Goal: Information Seeking & Learning: Learn about a topic

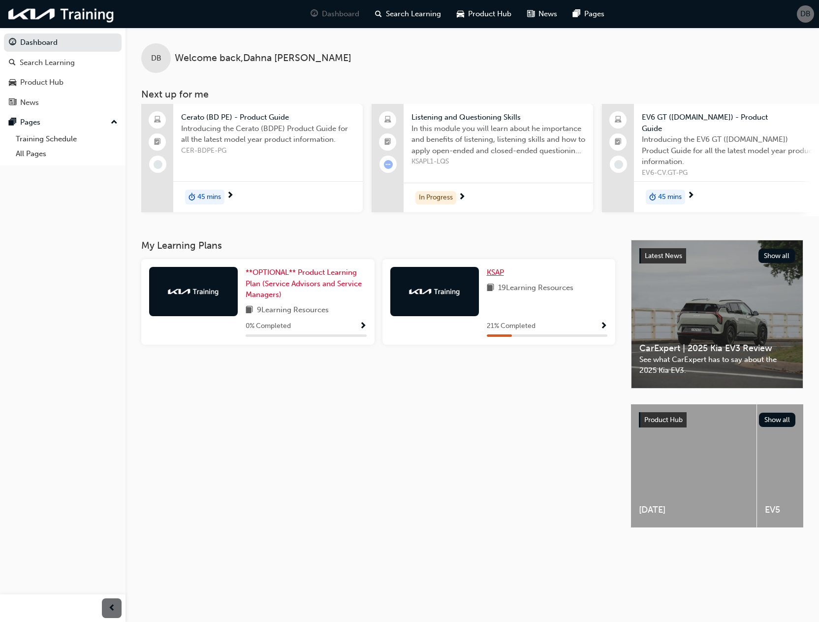
click at [492, 273] on span "KSAP" at bounding box center [495, 272] width 17 height 9
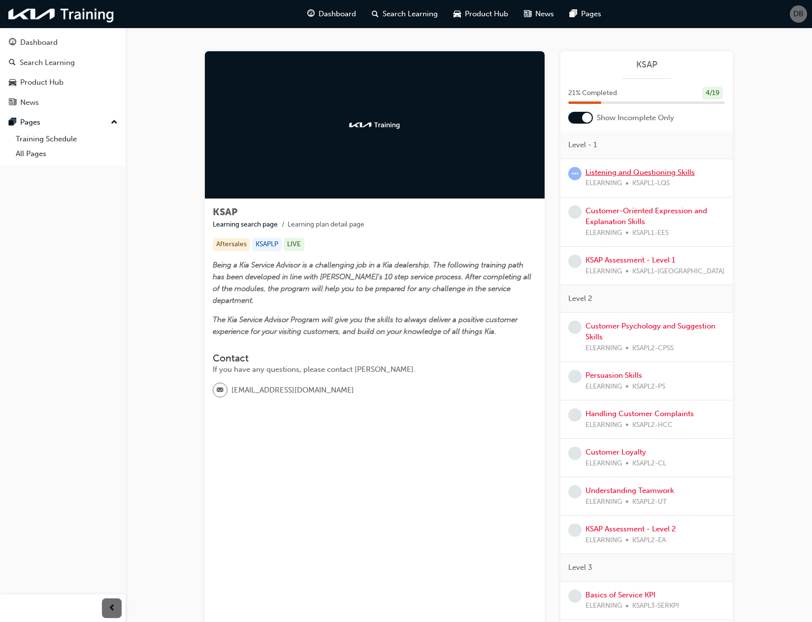
click at [594, 175] on link "Listening and Questioning Skills" at bounding box center [639, 172] width 109 height 9
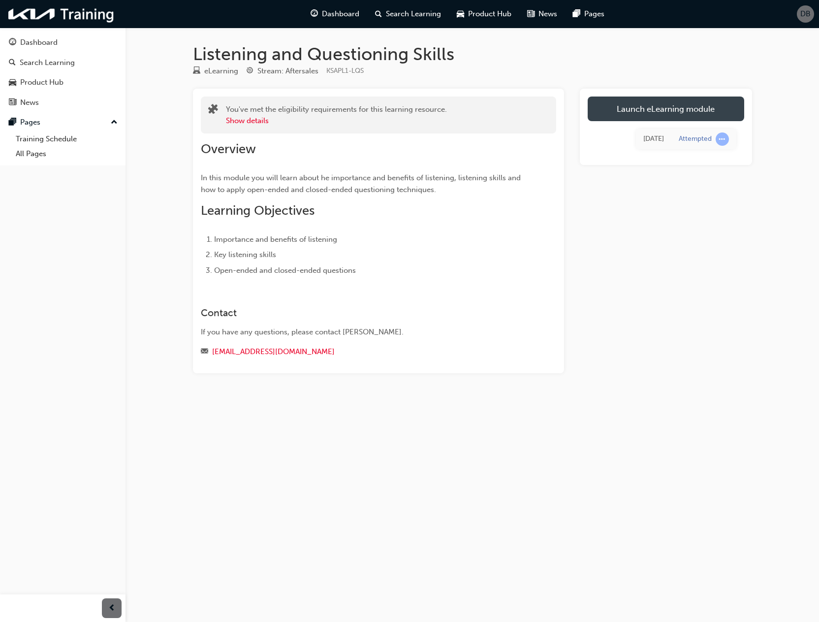
click at [619, 111] on link "Launch eLearning module" at bounding box center [666, 109] width 157 height 25
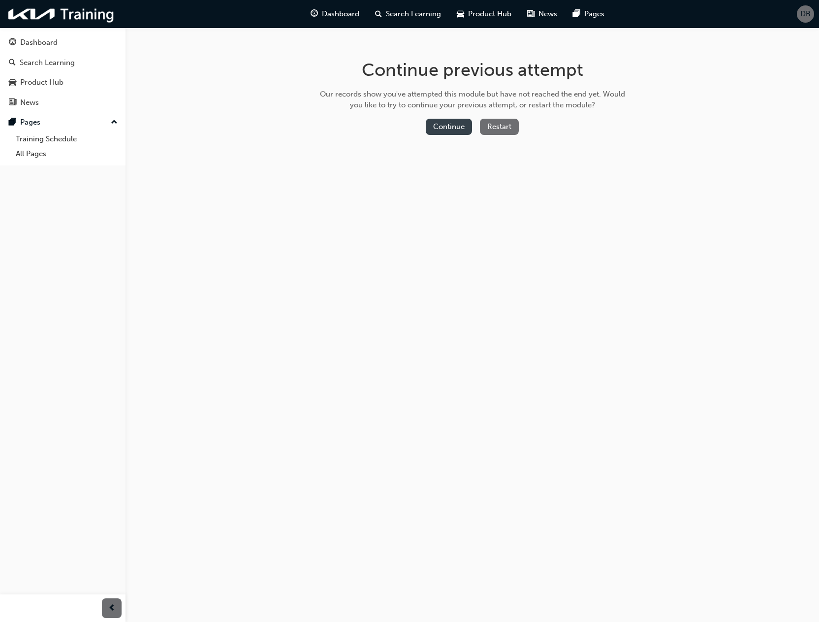
click at [456, 130] on button "Continue" at bounding box center [449, 127] width 46 height 16
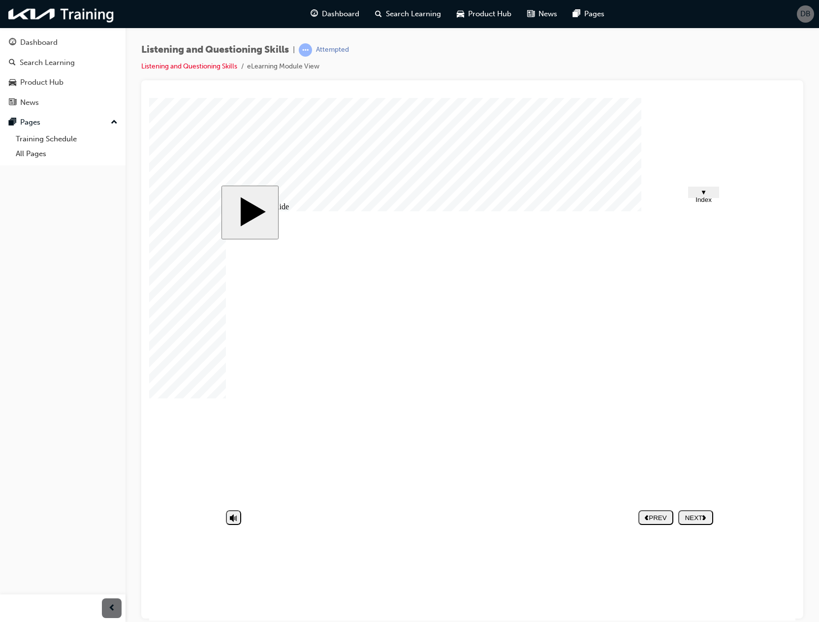
click at [694, 516] on div "NEXT" at bounding box center [695, 517] width 27 height 7
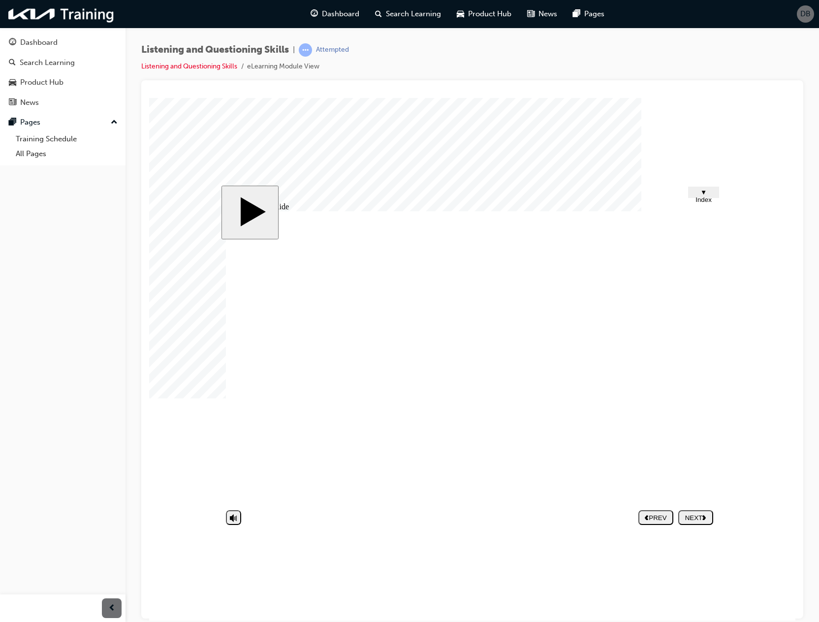
click at [753, 142] on body "slide: Untitled Slide Words can be deceiving, but body language doesn't lie or …" at bounding box center [472, 358] width 647 height 522
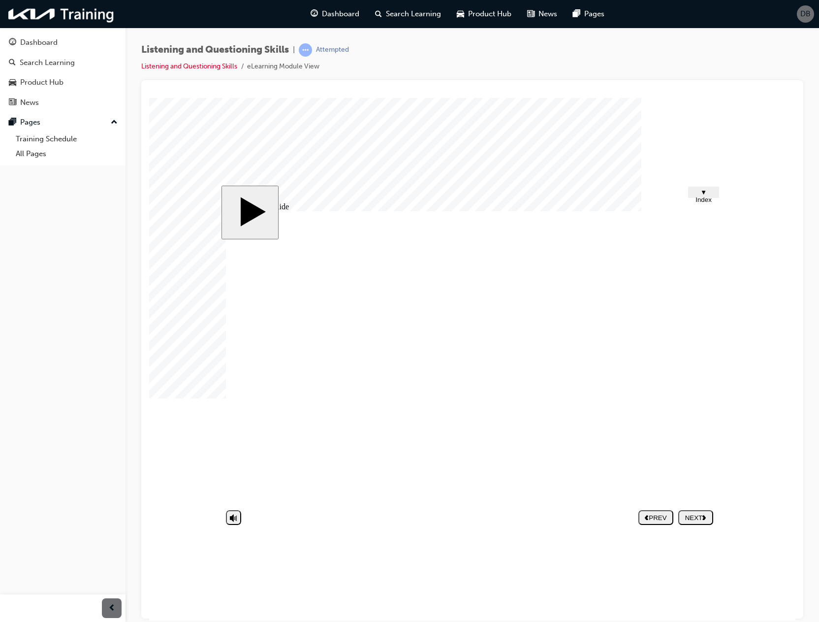
click at [692, 521] on div "NEXT" at bounding box center [695, 517] width 27 height 7
click at [695, 514] on div "NEXT" at bounding box center [695, 517] width 27 height 7
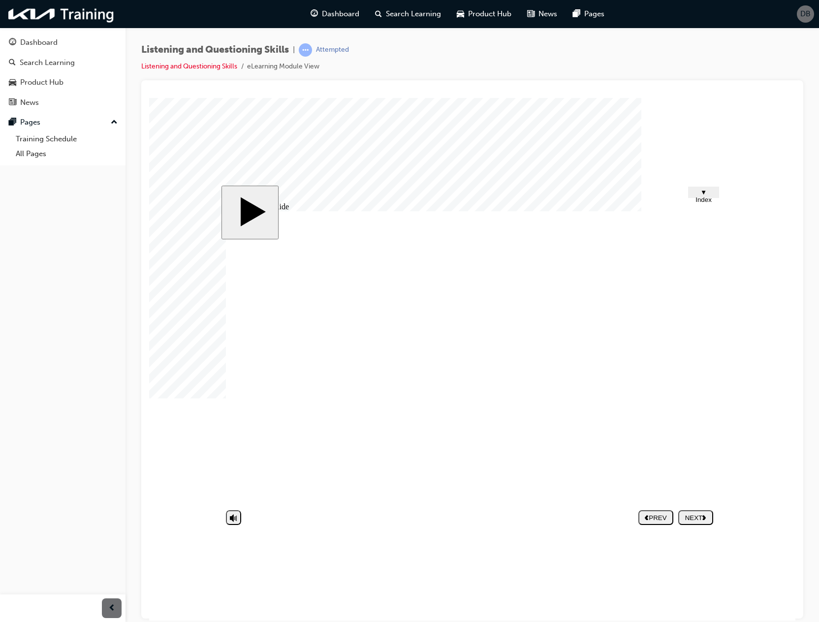
click at [694, 515] on div "NEXT" at bounding box center [695, 517] width 27 height 7
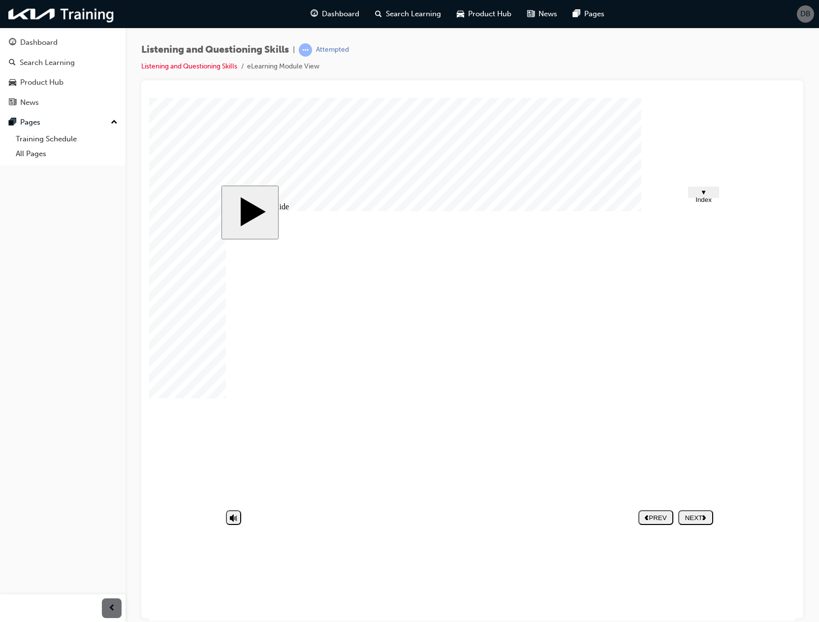
click at [685, 519] on div "NEXT" at bounding box center [695, 517] width 27 height 7
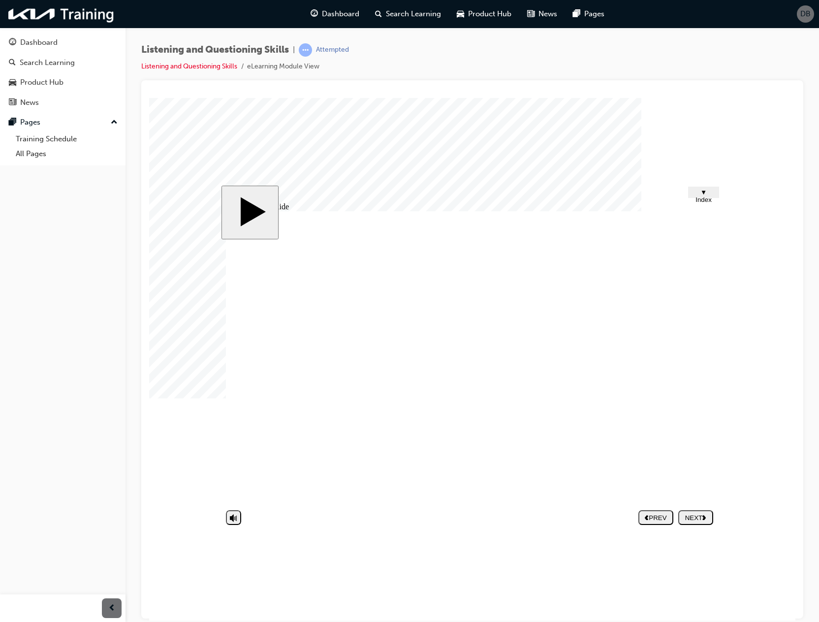
click at [686, 514] on div "NEXT" at bounding box center [695, 517] width 27 height 7
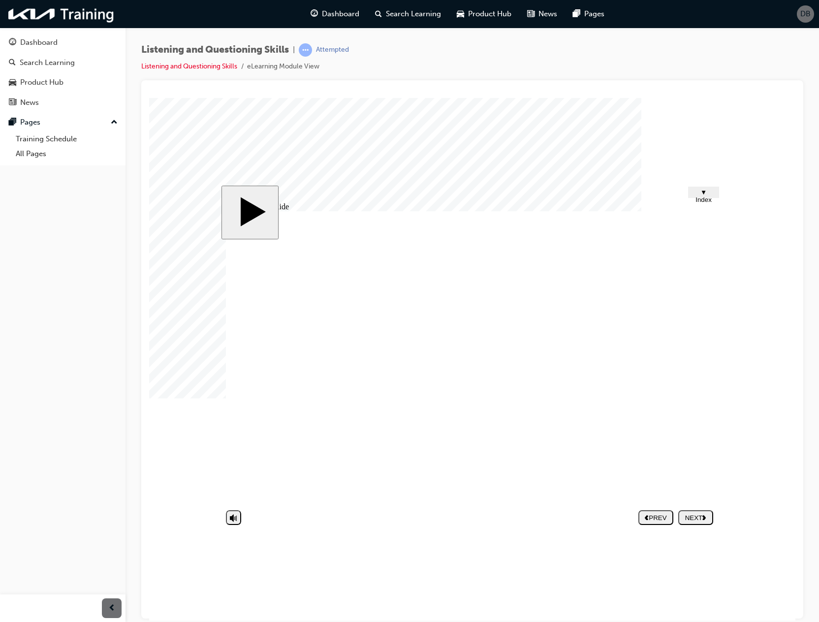
click at [701, 516] on div "NEXT" at bounding box center [695, 517] width 27 height 7
click at [226, 513] on button "Half Frame 33 2" at bounding box center [236, 532] width 20 height 38
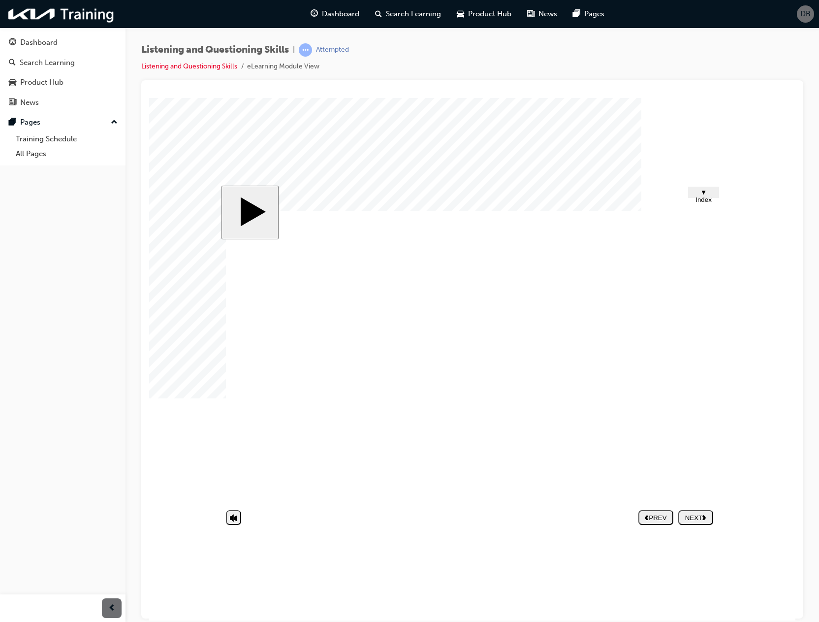
click at [642, 72] on div "Listening and Questioning Skills | Attempted Listening and Questioning Skills e…" at bounding box center [472, 61] width 662 height 37
